Goal: Task Accomplishment & Management: Manage account settings

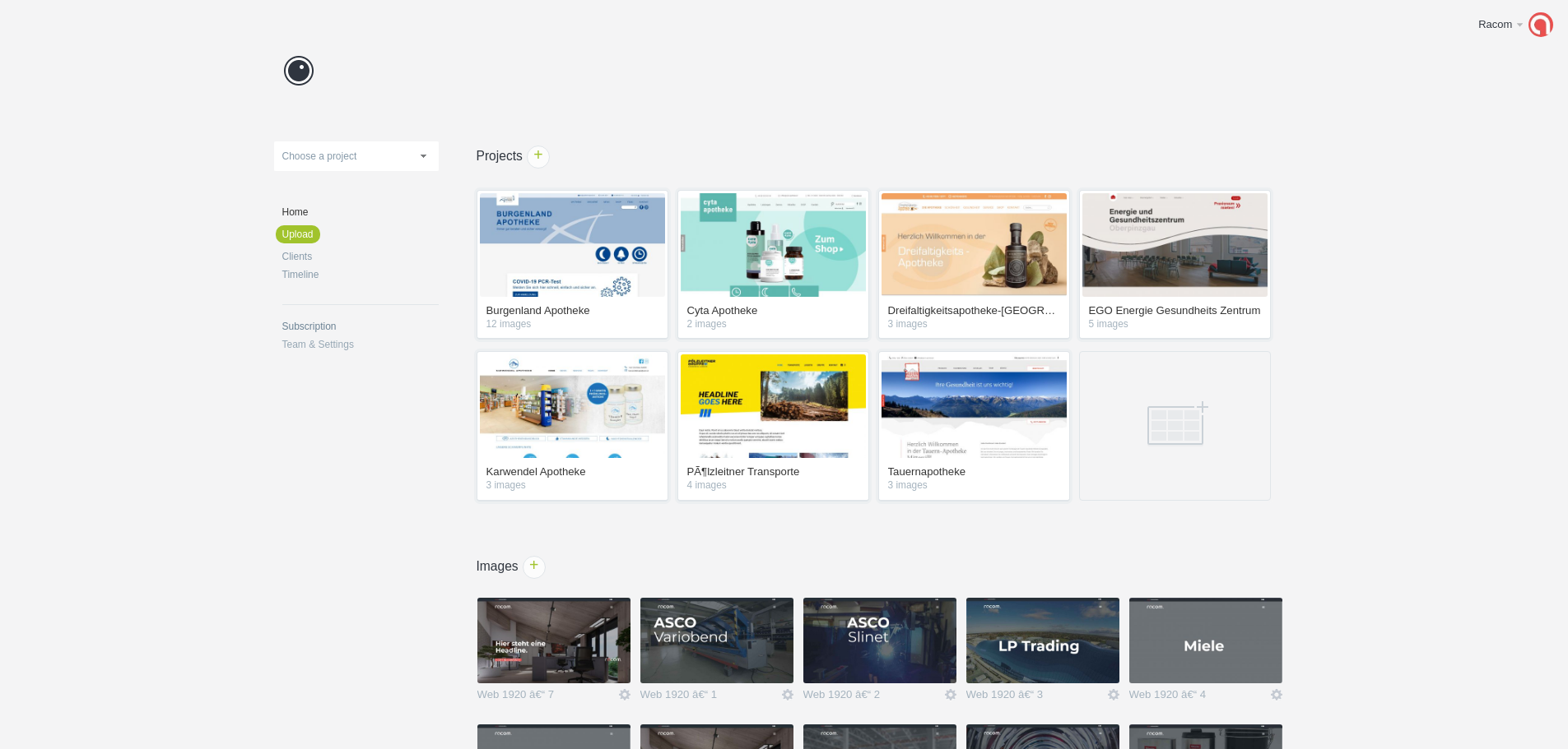
click at [337, 326] on link "Subscription" at bounding box center [361, 326] width 157 height 10
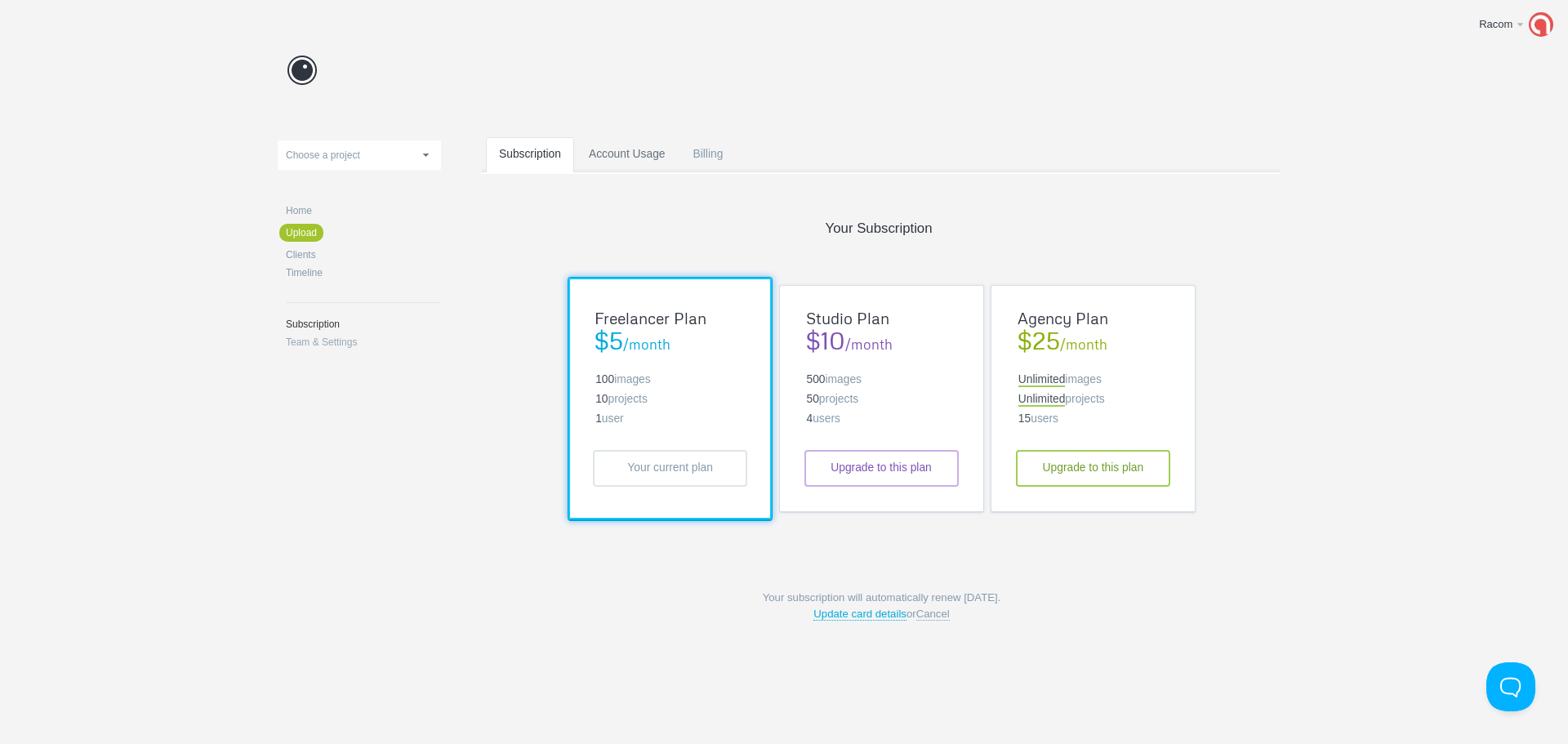
click at [621, 165] on link "Account Usage" at bounding box center [627, 169] width 103 height 64
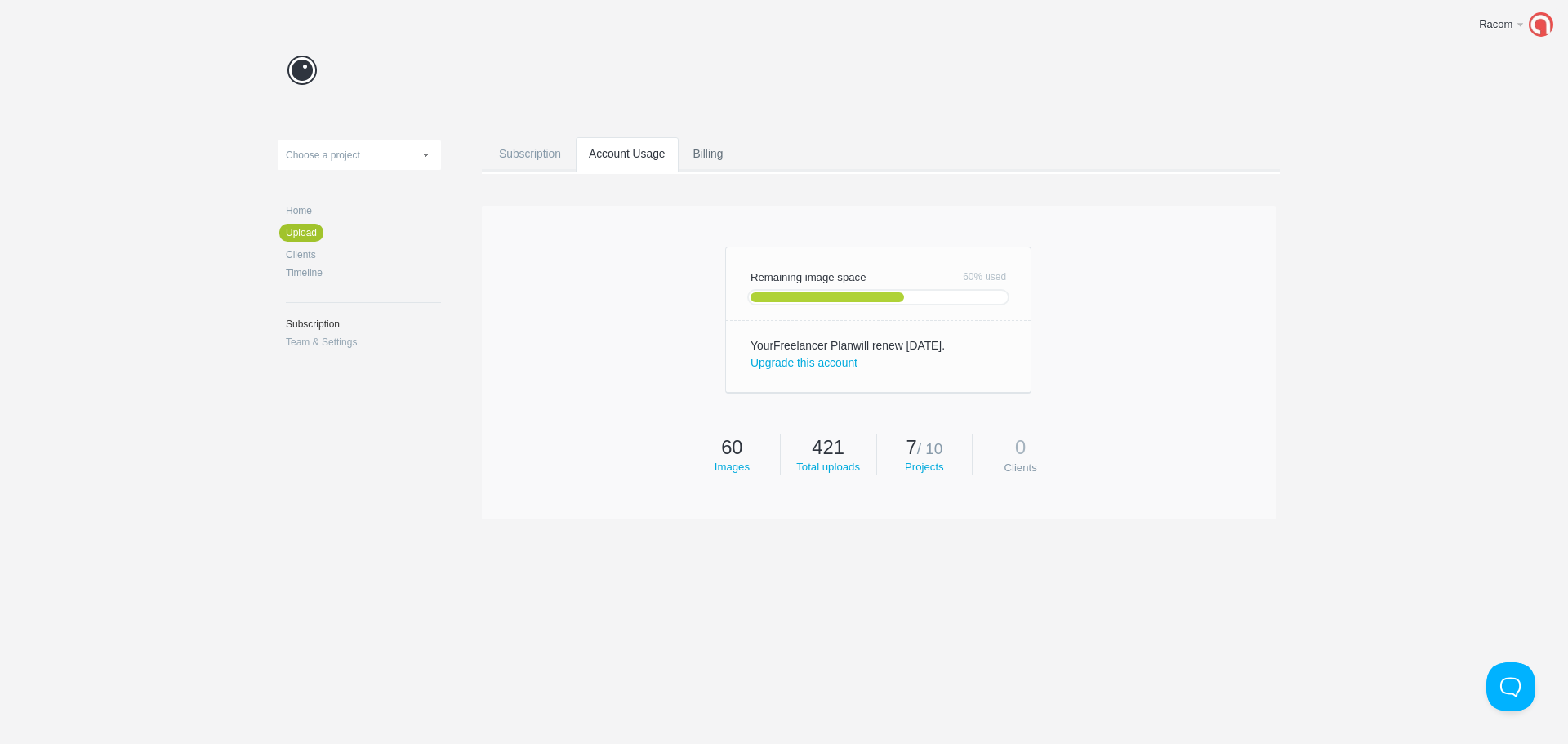
click at [718, 156] on link "Billing" at bounding box center [709, 169] width 56 height 64
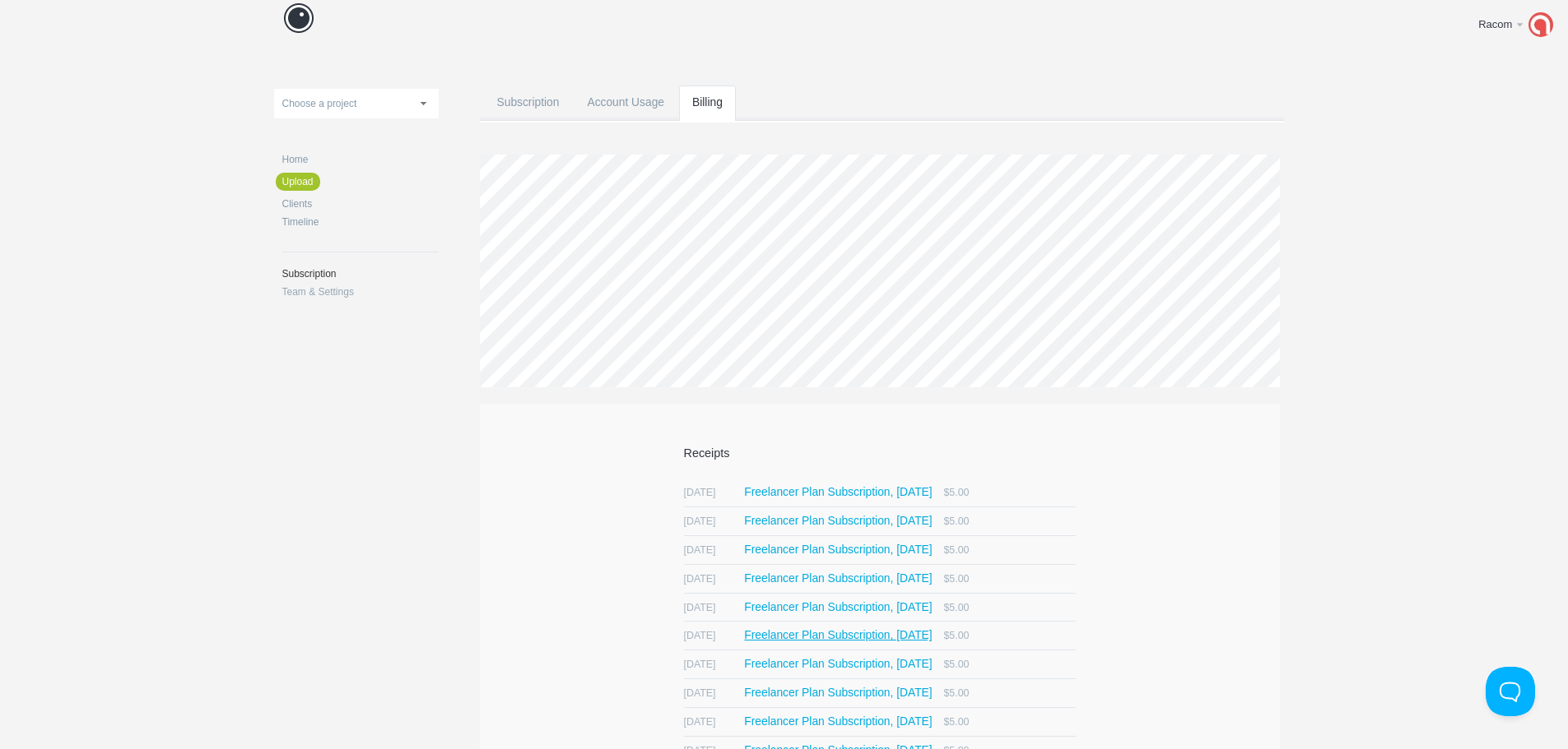
scroll to position [165, 0]
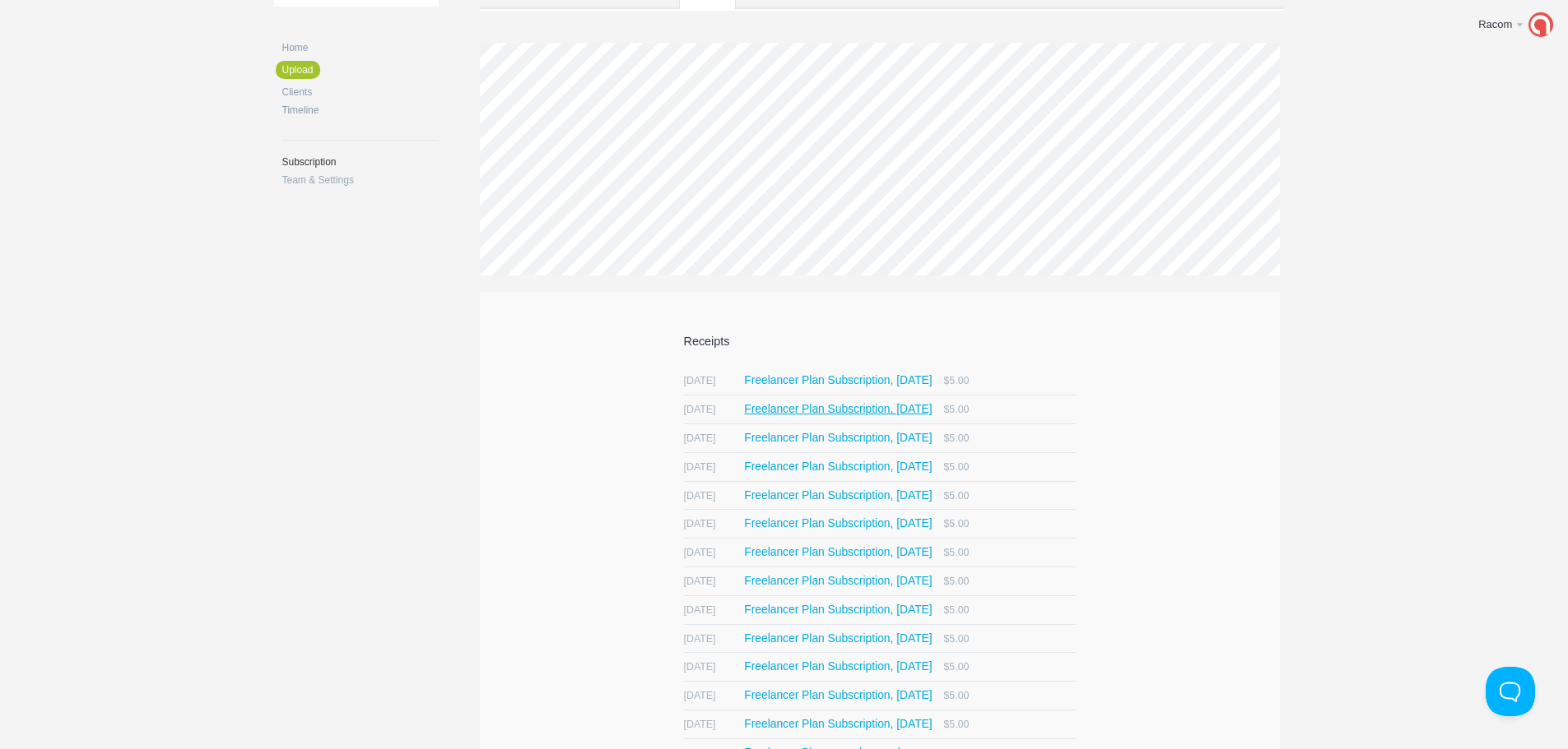
click at [779, 414] on span "Freelancer Plan Subscription, August 2025" at bounding box center [838, 410] width 188 height 12
